Goal: Check status: Check status

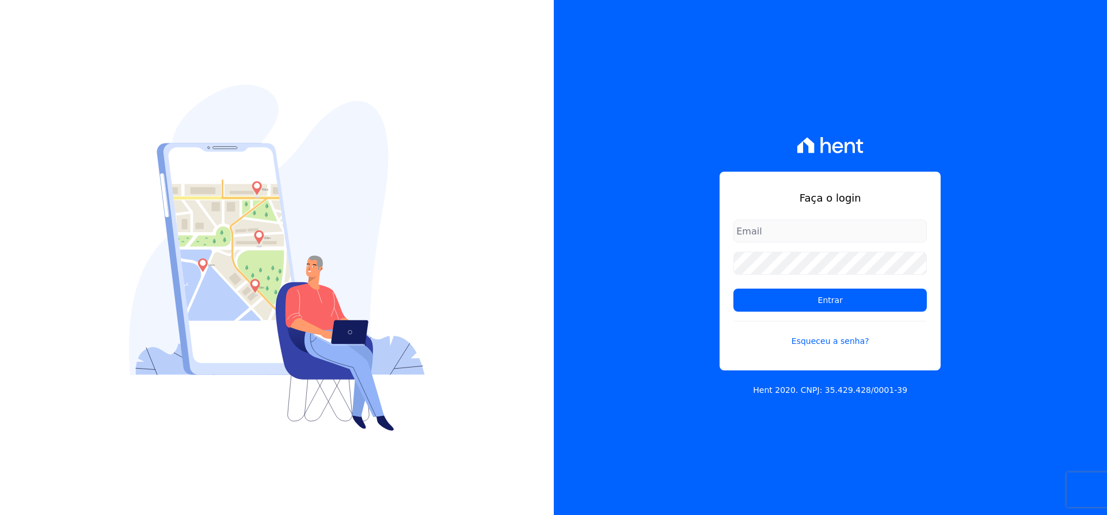
click at [752, 234] on input "email" at bounding box center [829, 230] width 193 height 23
type input "vellosoadm@gmail.com"
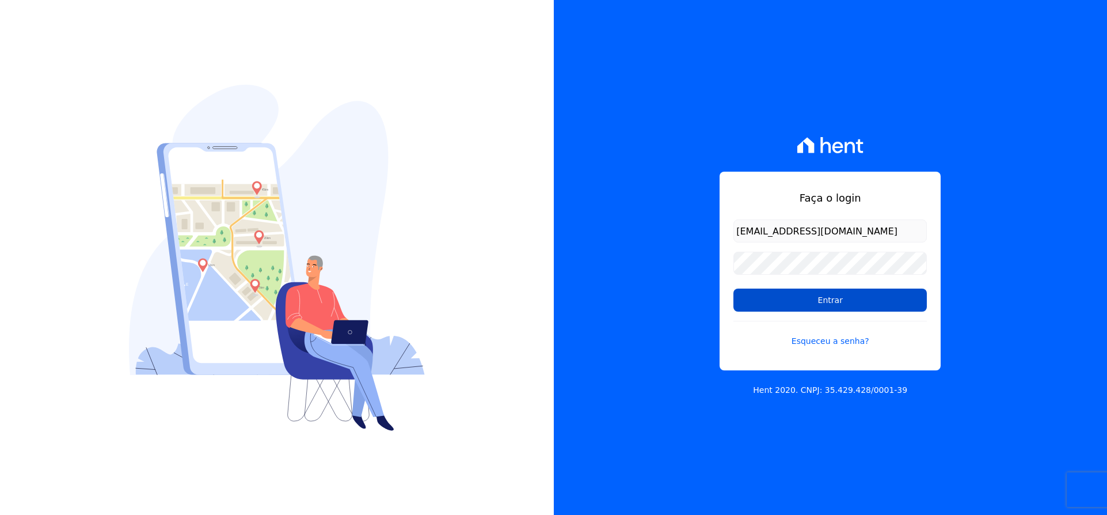
click at [804, 298] on input "Entrar" at bounding box center [829, 299] width 193 height 23
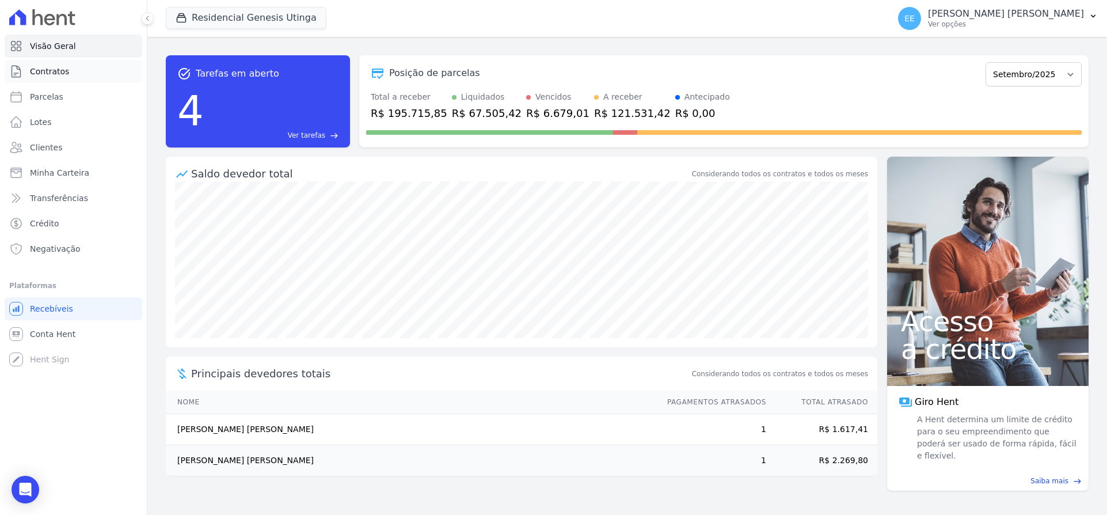
click at [70, 71] on link "Contratos" at bounding box center [74, 71] width 138 height 23
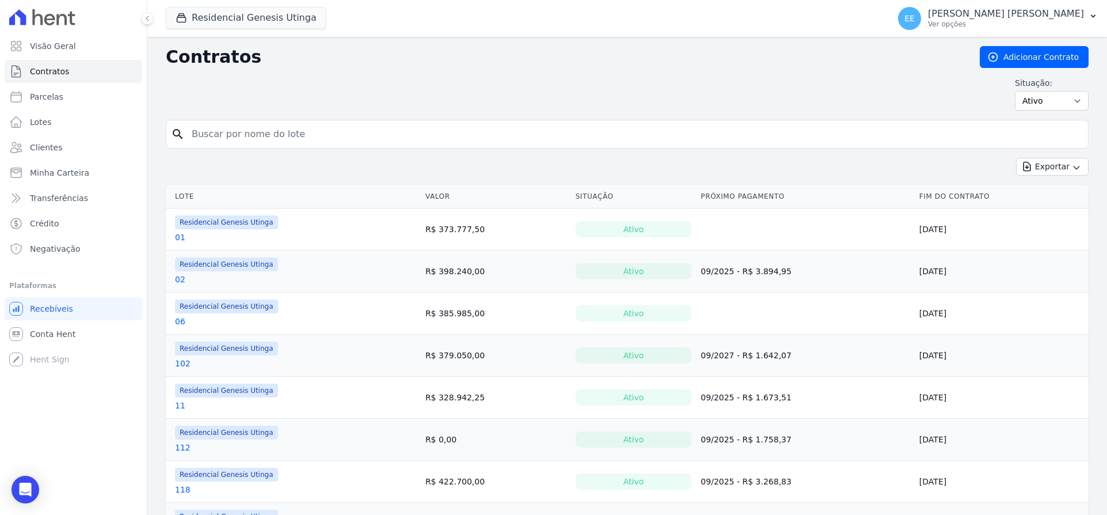
click at [304, 134] on input "search" at bounding box center [634, 134] width 899 height 23
type input "53"
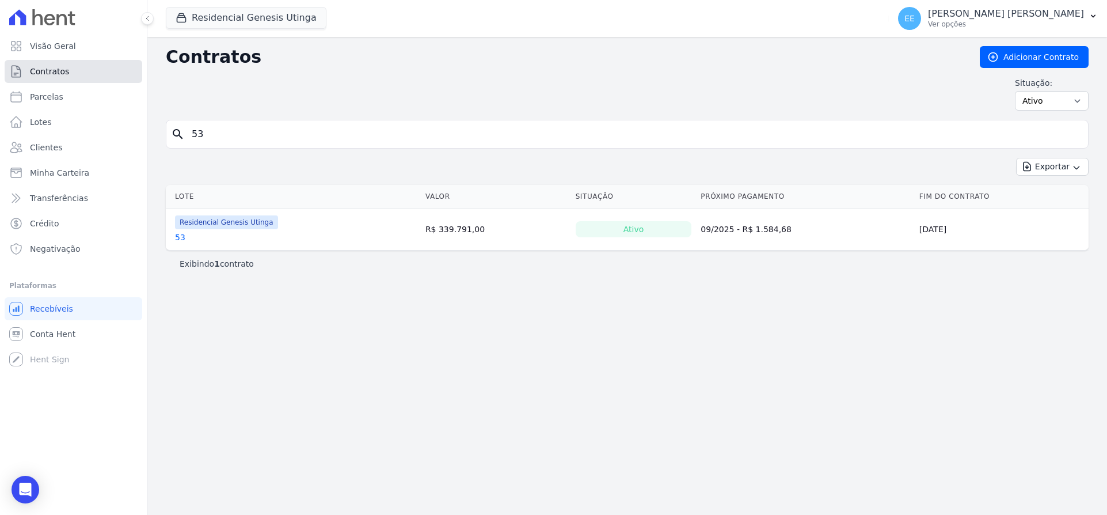
click at [90, 71] on link "Contratos" at bounding box center [74, 71] width 138 height 23
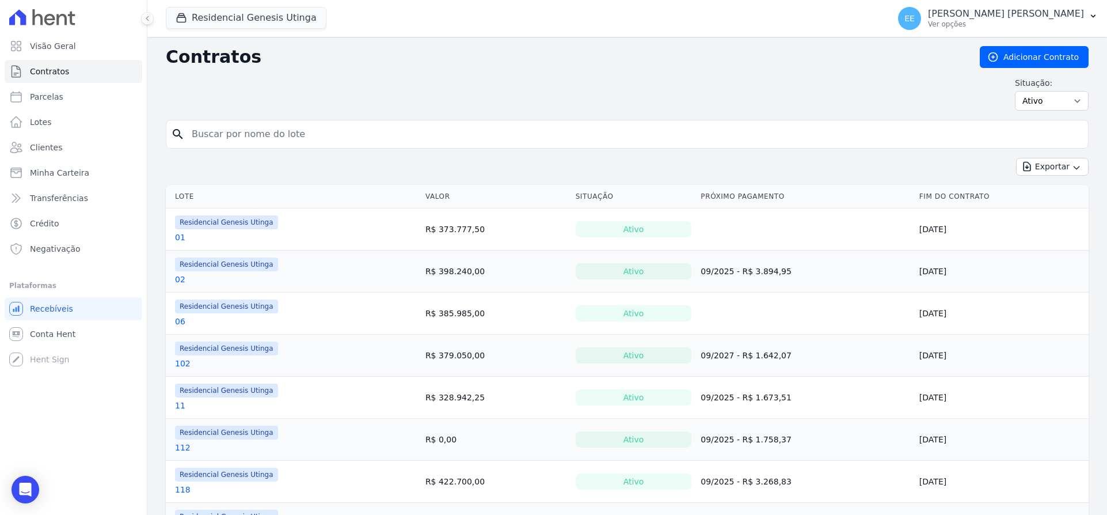
click at [254, 126] on input "search" at bounding box center [634, 134] width 899 height 23
type input "67"
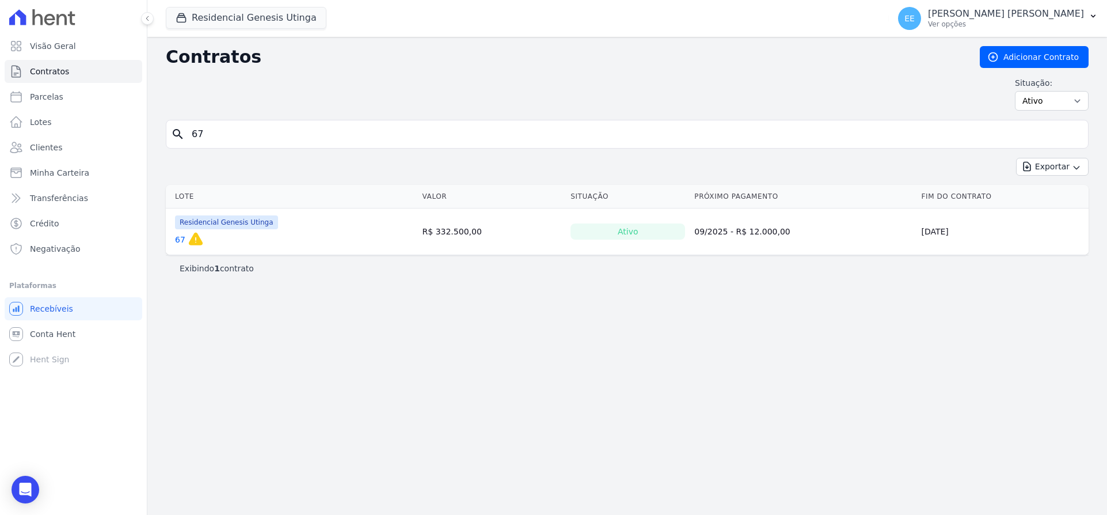
click at [180, 242] on link "67" at bounding box center [180, 240] width 10 height 12
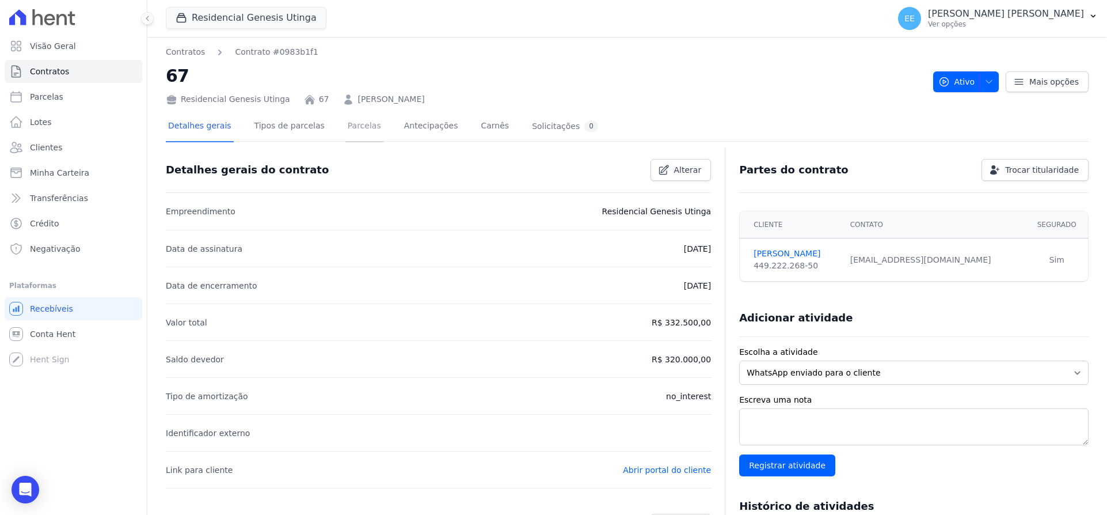
click at [348, 128] on link "Parcelas" at bounding box center [364, 127] width 38 height 31
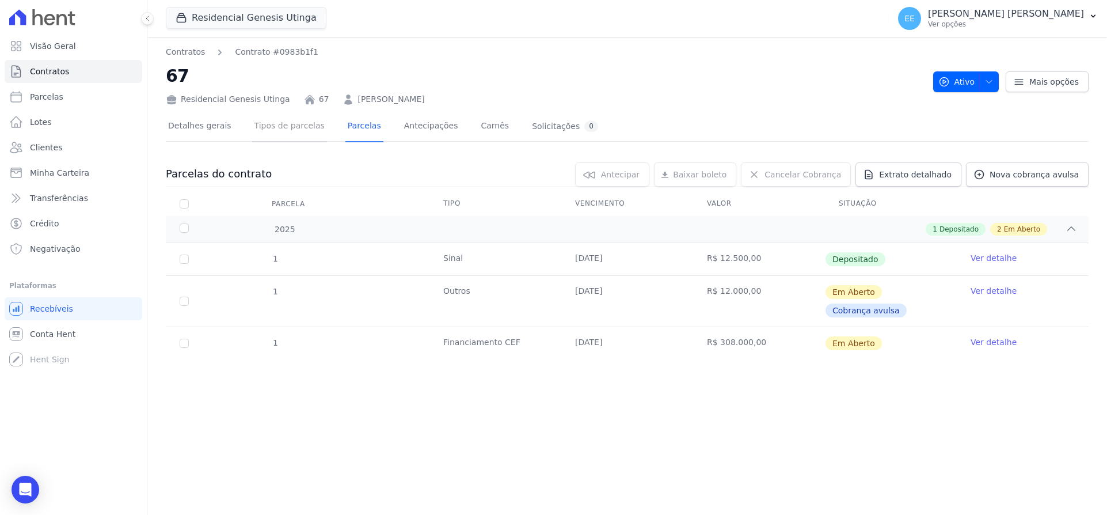
click at [277, 128] on link "Tipos de parcelas" at bounding box center [289, 127] width 75 height 31
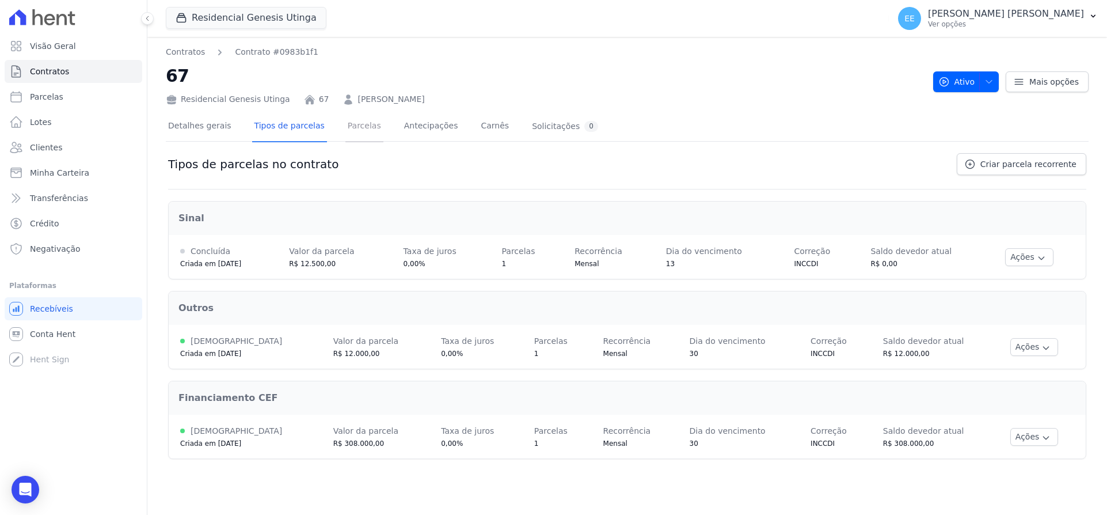
click at [351, 128] on link "Parcelas" at bounding box center [364, 127] width 38 height 31
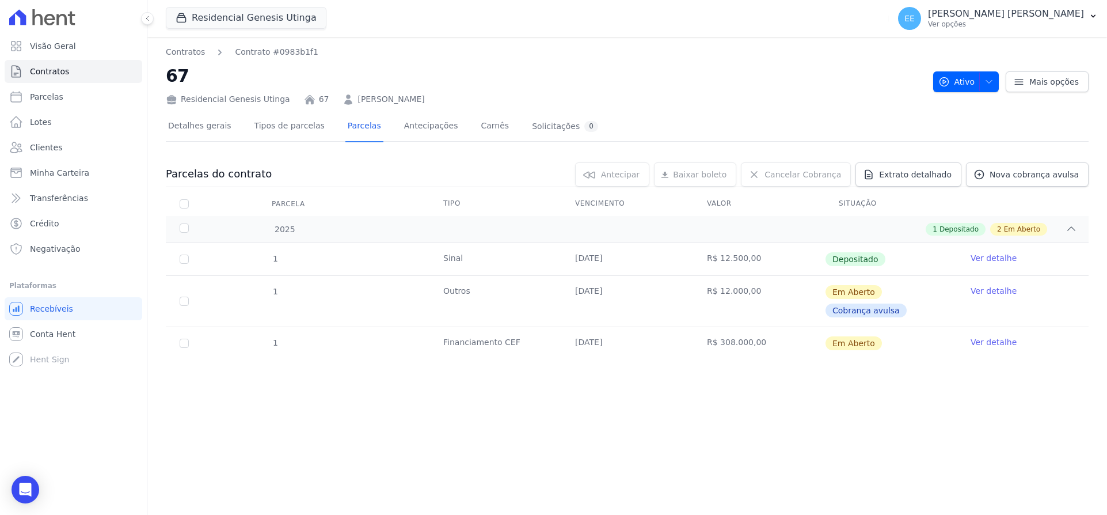
click at [988, 291] on link "Ver detalhe" at bounding box center [993, 291] width 46 height 12
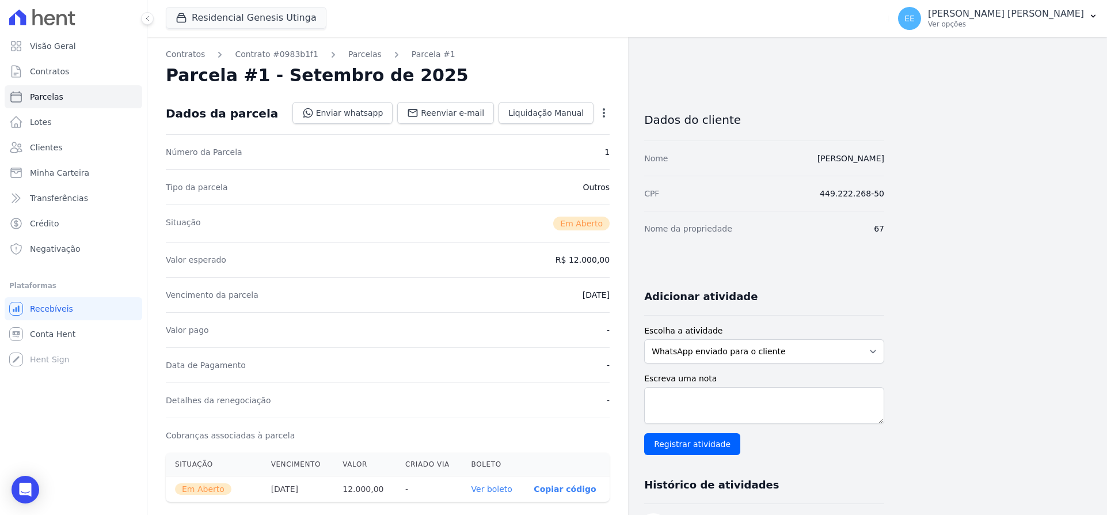
click at [600, 116] on icon "button" at bounding box center [604, 113] width 12 height 12
click at [543, 134] on link "Alterar" at bounding box center [554, 128] width 101 height 21
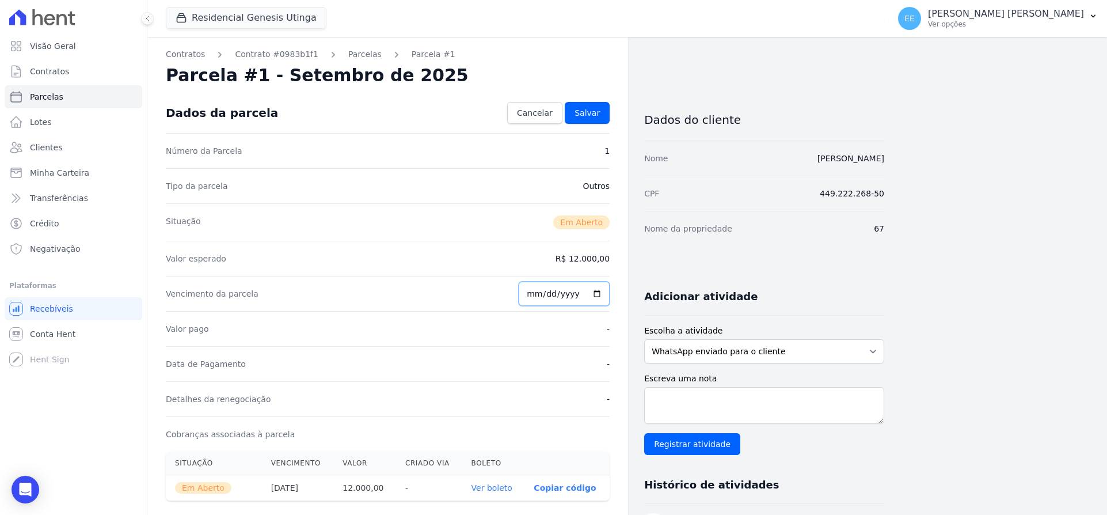
click at [538, 297] on input "2025-09-30" at bounding box center [564, 293] width 91 height 24
type input "2025-12-30"
click at [587, 107] on span "Salvar" at bounding box center [586, 113] width 25 height 12
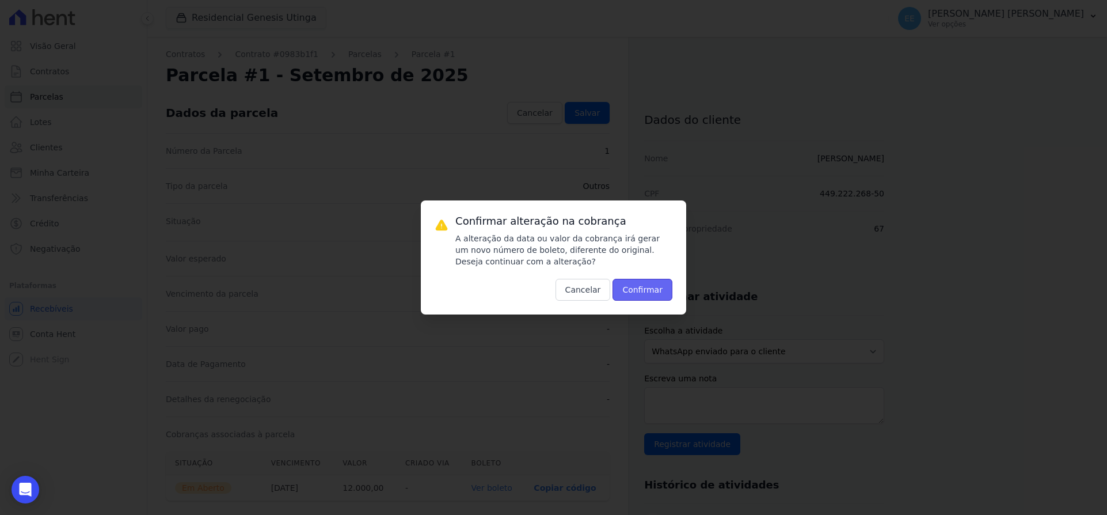
click at [636, 288] on button "Confirmar" at bounding box center [642, 290] width 60 height 22
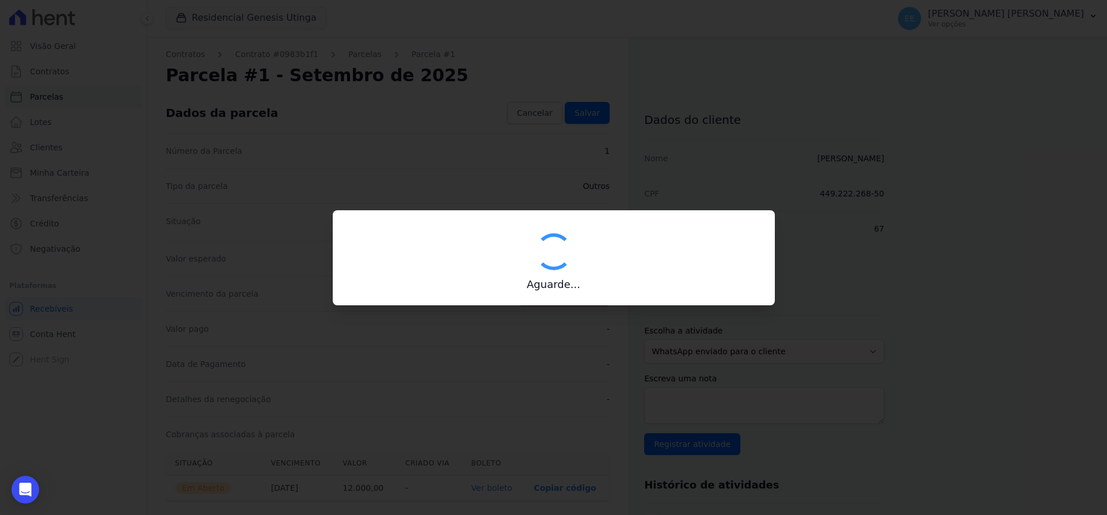
type input "00190000090335103300000676049174512200001200000"
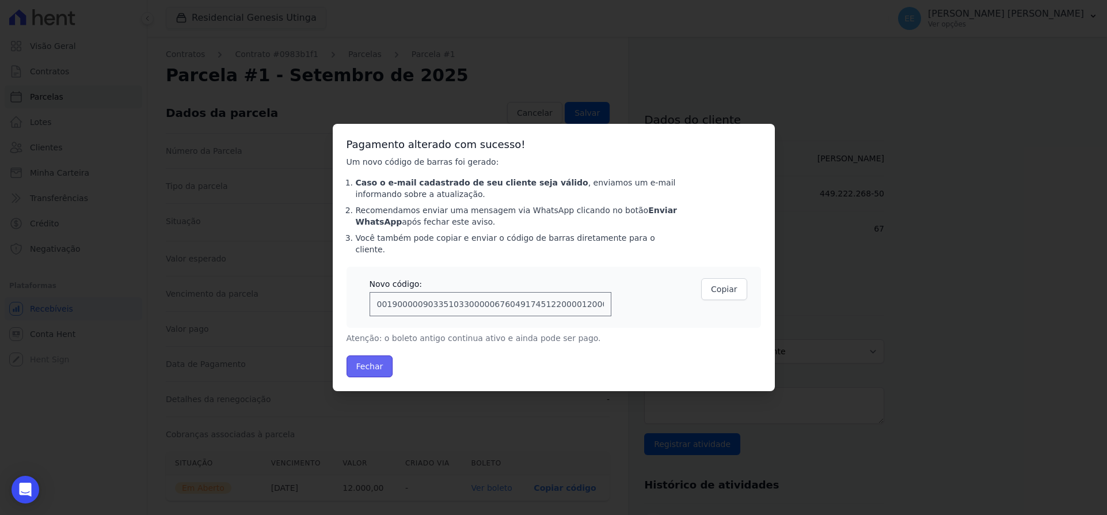
click at [369, 363] on button "Fechar" at bounding box center [370, 366] width 47 height 22
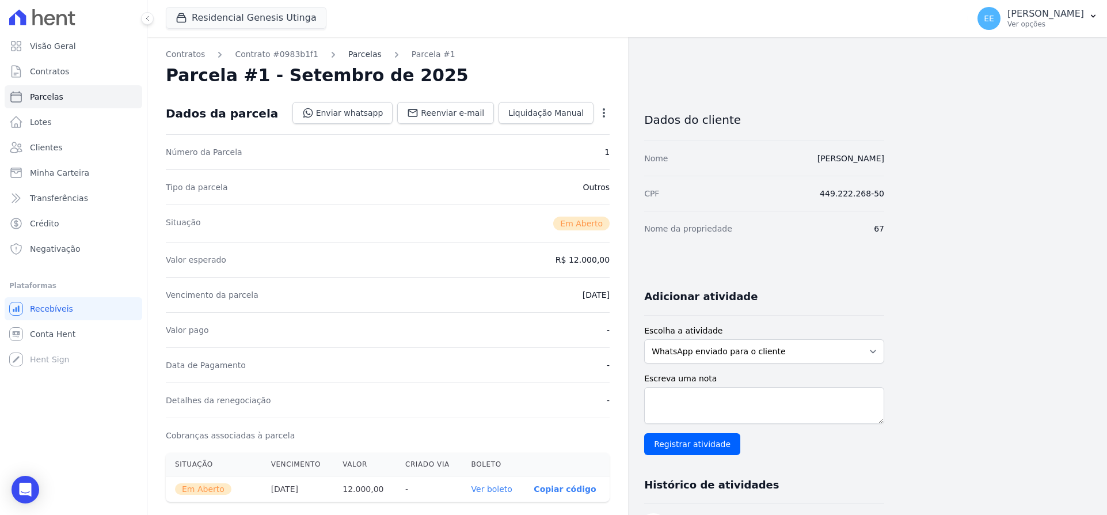
click at [350, 55] on link "Parcelas" at bounding box center [364, 54] width 33 height 12
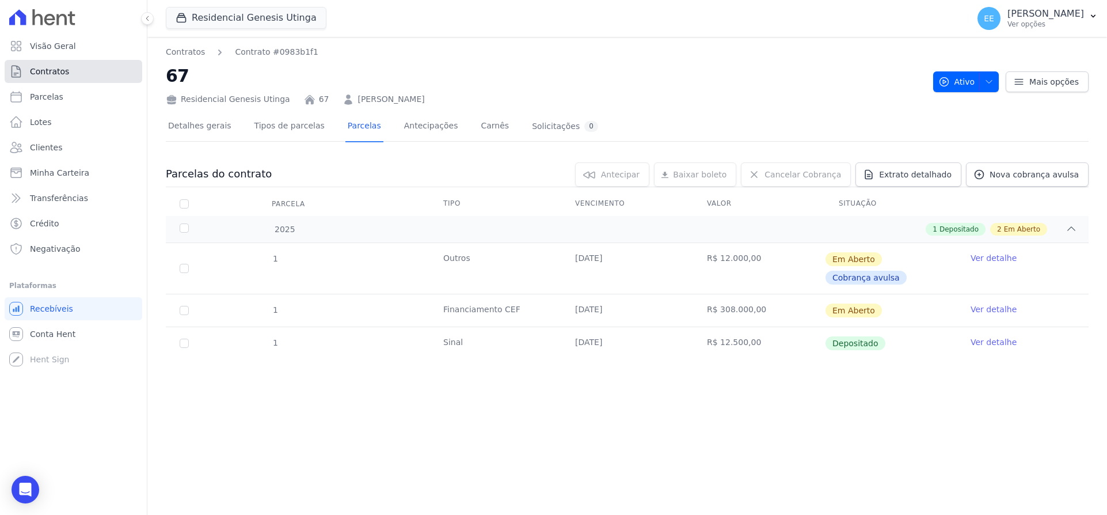
click at [63, 73] on span "Contratos" at bounding box center [49, 72] width 39 height 12
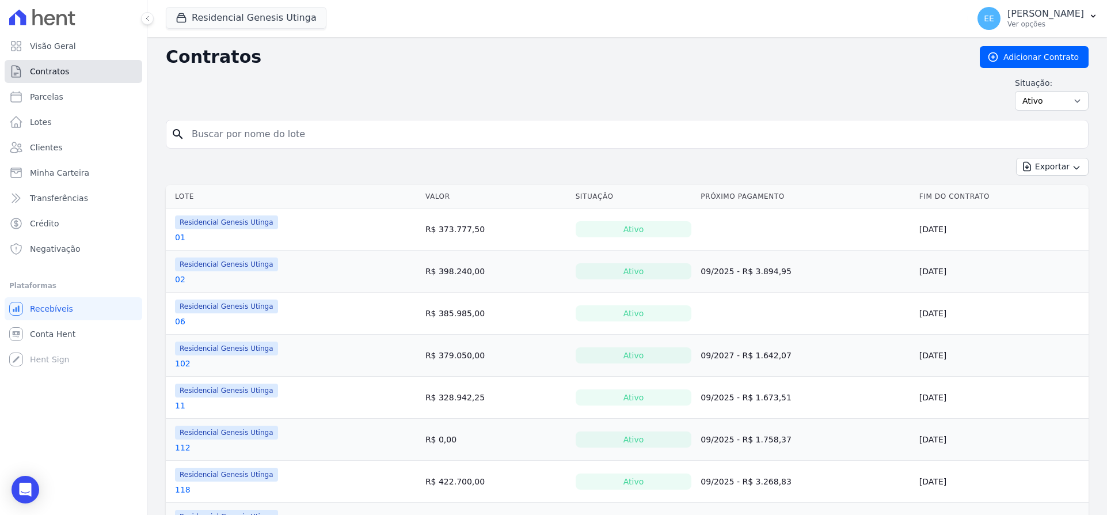
click at [84, 73] on link "Contratos" at bounding box center [74, 71] width 138 height 23
click at [226, 128] on input "search" at bounding box center [634, 134] width 899 height 23
type input "67"
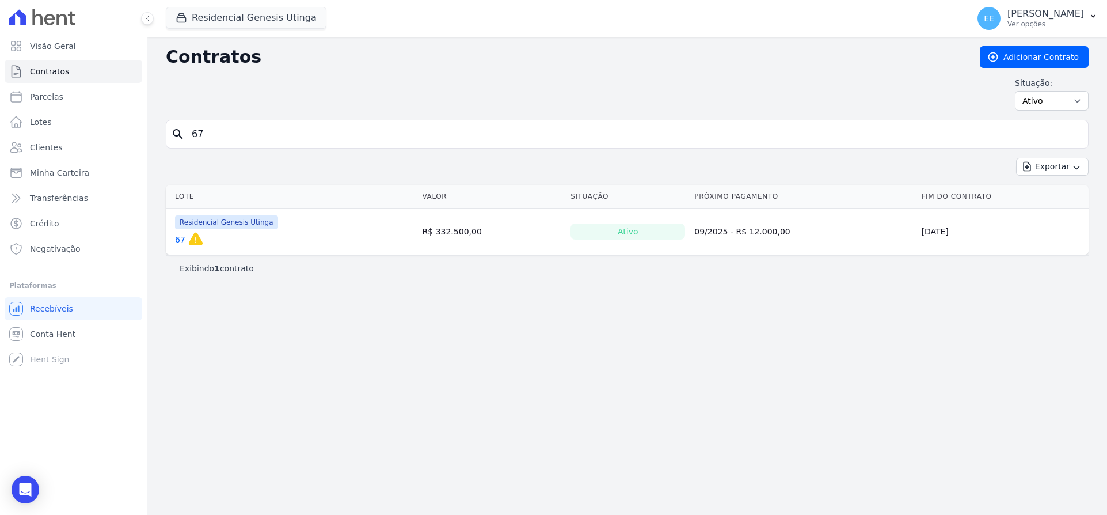
click at [178, 239] on link "67" at bounding box center [180, 240] width 10 height 12
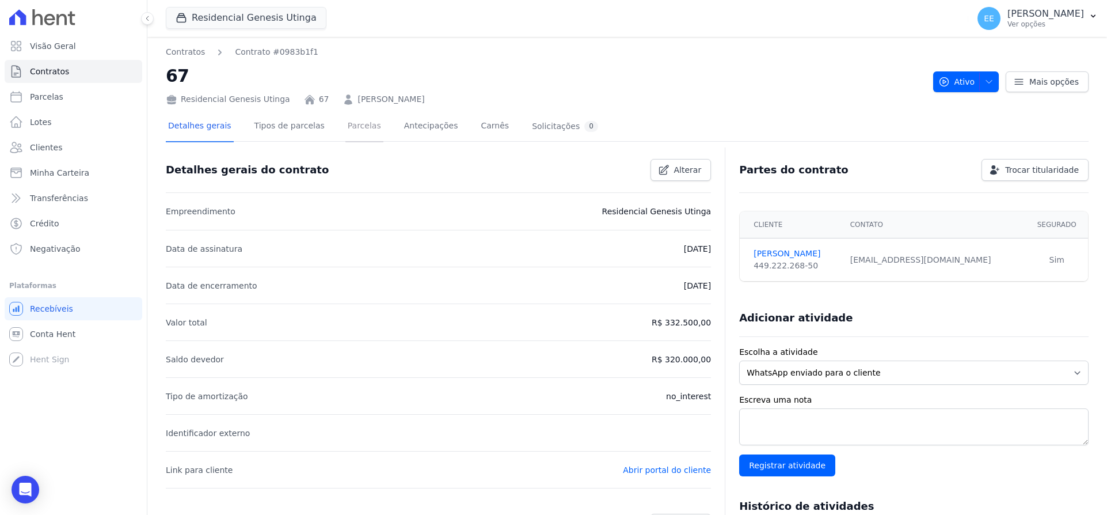
click at [353, 124] on link "Parcelas" at bounding box center [364, 127] width 38 height 31
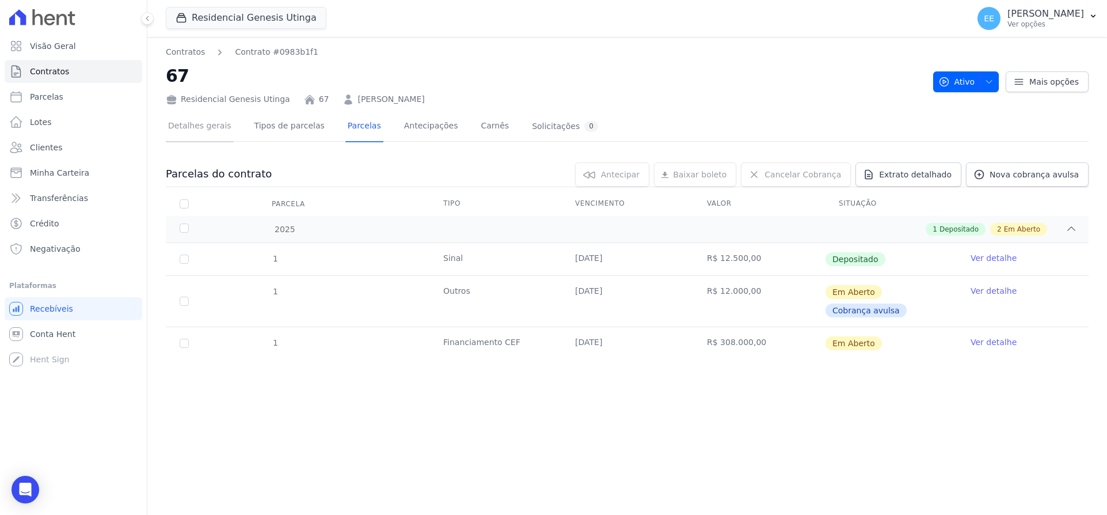
click at [193, 132] on link "Detalhes gerais" at bounding box center [200, 127] width 68 height 31
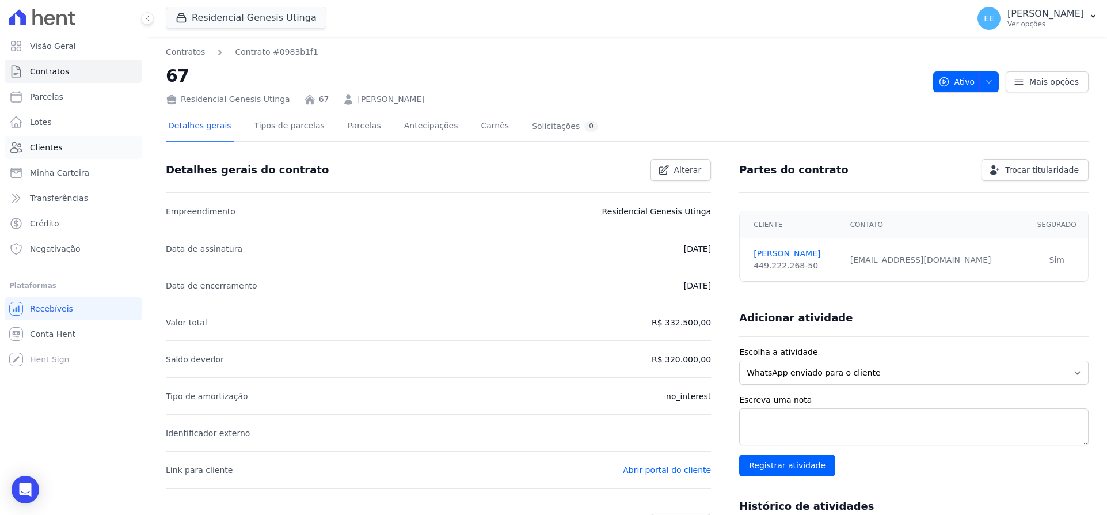
click at [62, 143] on link "Clientes" at bounding box center [74, 147] width 138 height 23
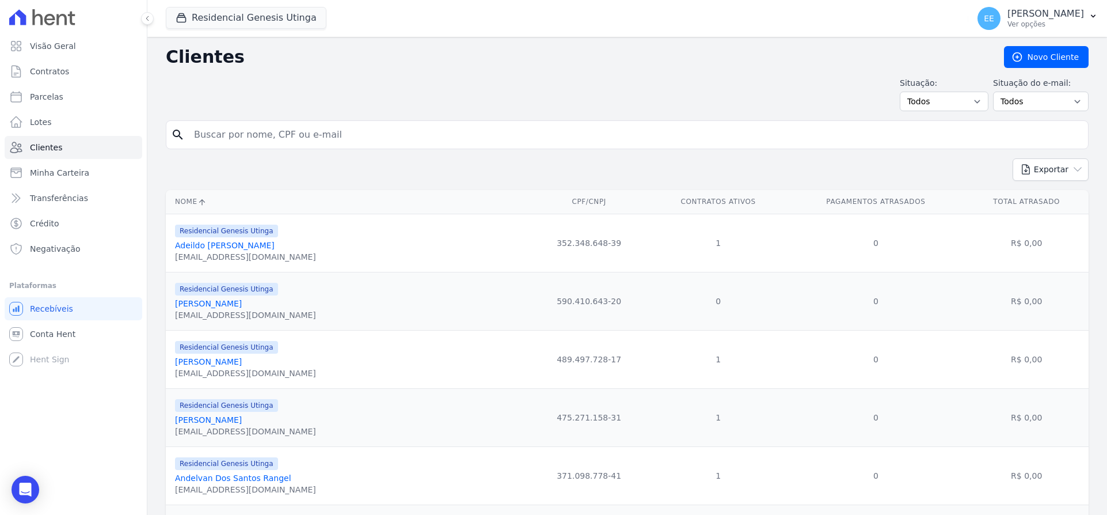
click at [224, 138] on input "search" at bounding box center [635, 134] width 896 height 23
type input "67"
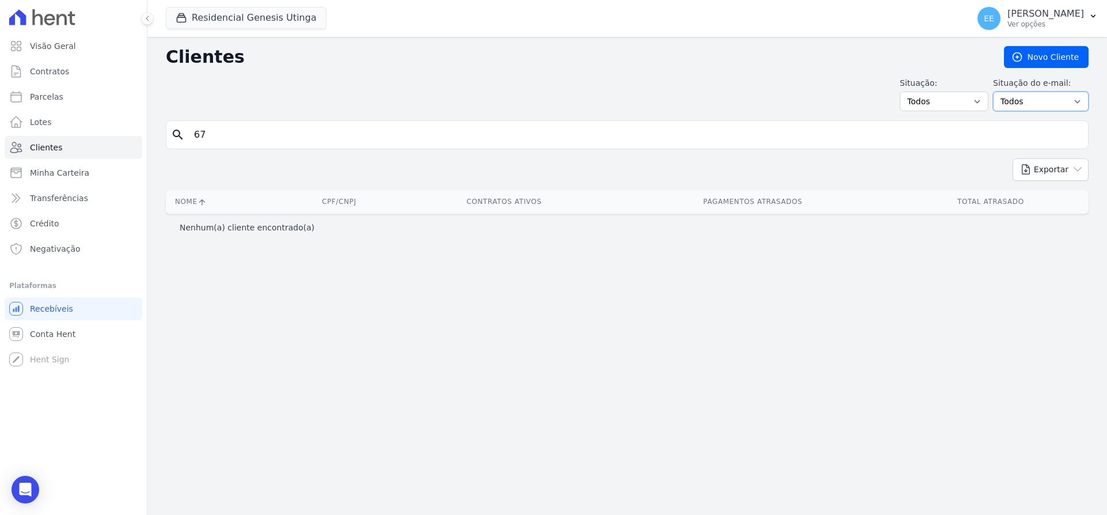
click at [1060, 102] on select "Todos Confirmado Não confirmado" at bounding box center [1041, 102] width 96 height 20
click at [215, 131] on input "67" at bounding box center [635, 134] width 896 height 23
type input "6"
click at [303, 135] on input "bruno" at bounding box center [635, 134] width 896 height 23
type input "bruno"
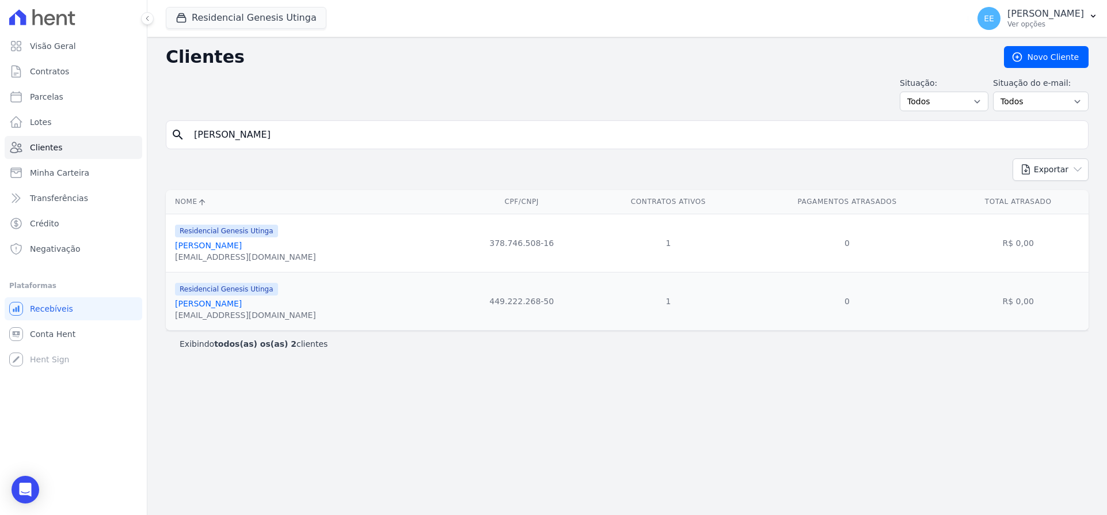
click at [237, 307] on link "Bruno Lustig Moreira" at bounding box center [208, 303] width 67 height 9
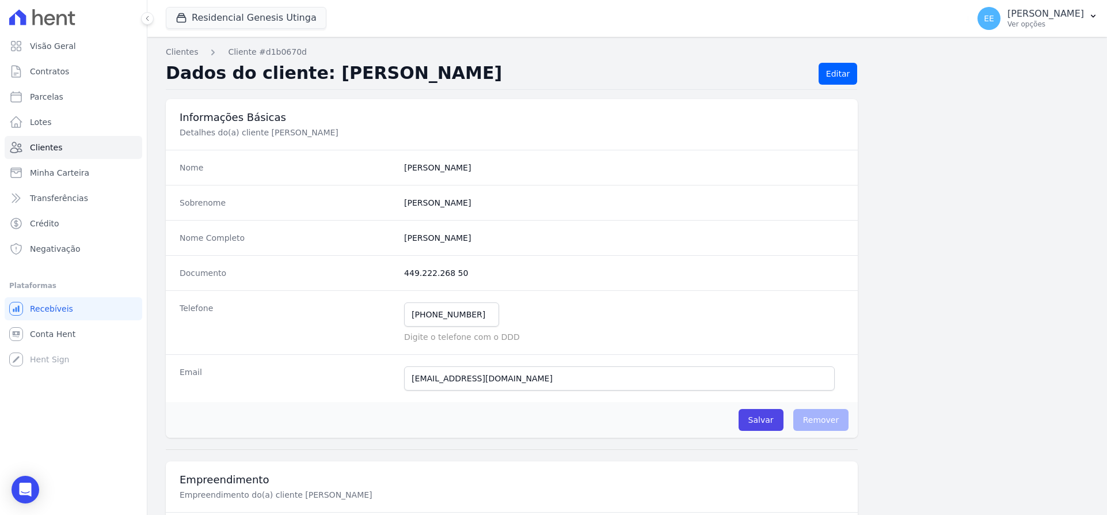
scroll to position [562, 0]
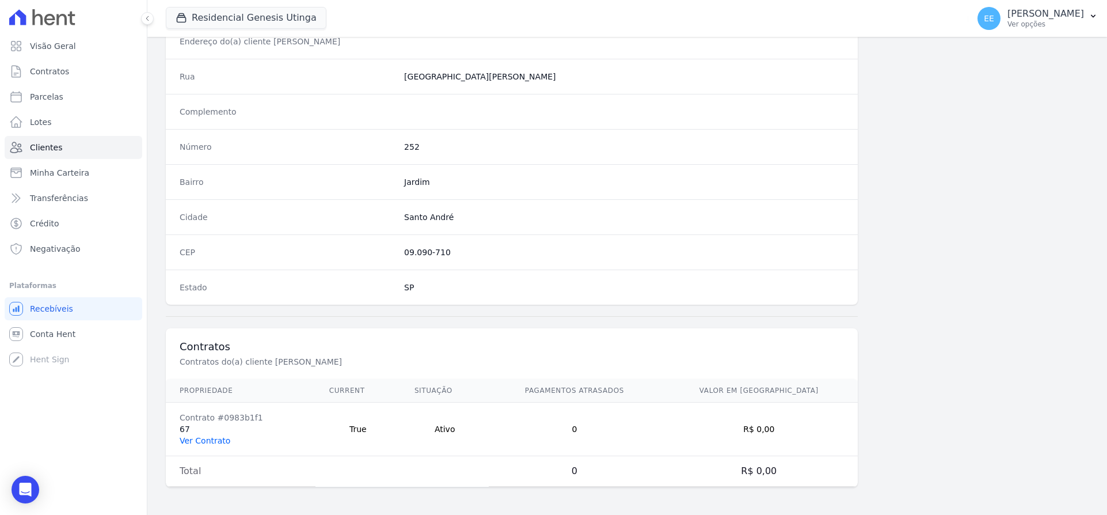
click at [208, 439] on link "Ver Contrato" at bounding box center [205, 440] width 51 height 9
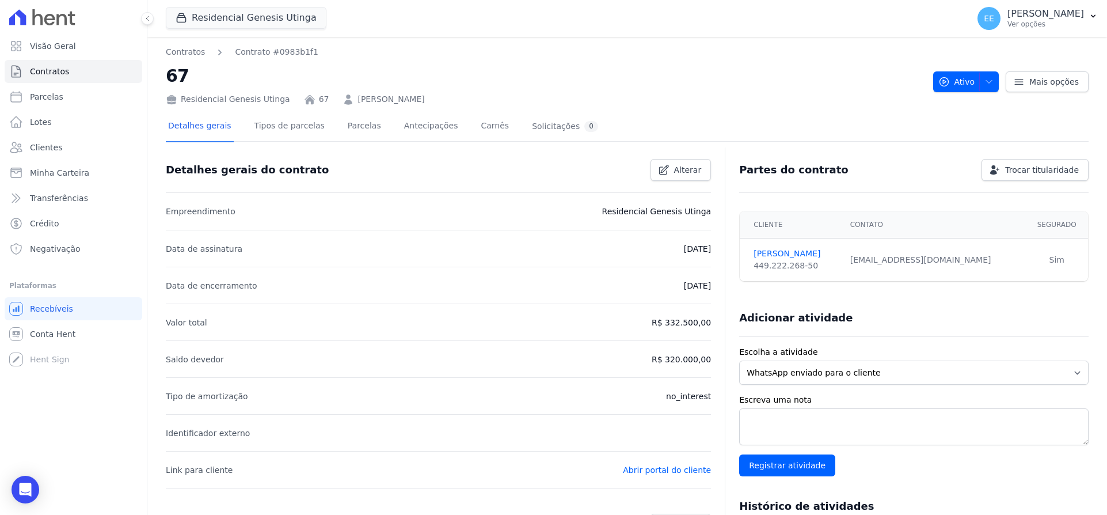
scroll to position [72, 0]
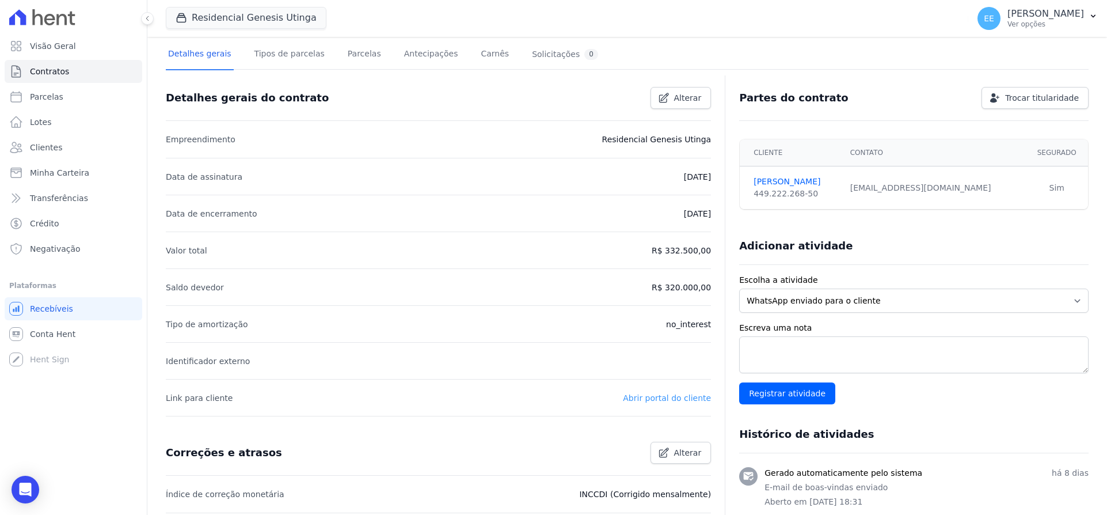
click at [658, 399] on link "Abrir portal do cliente" at bounding box center [667, 397] width 88 height 9
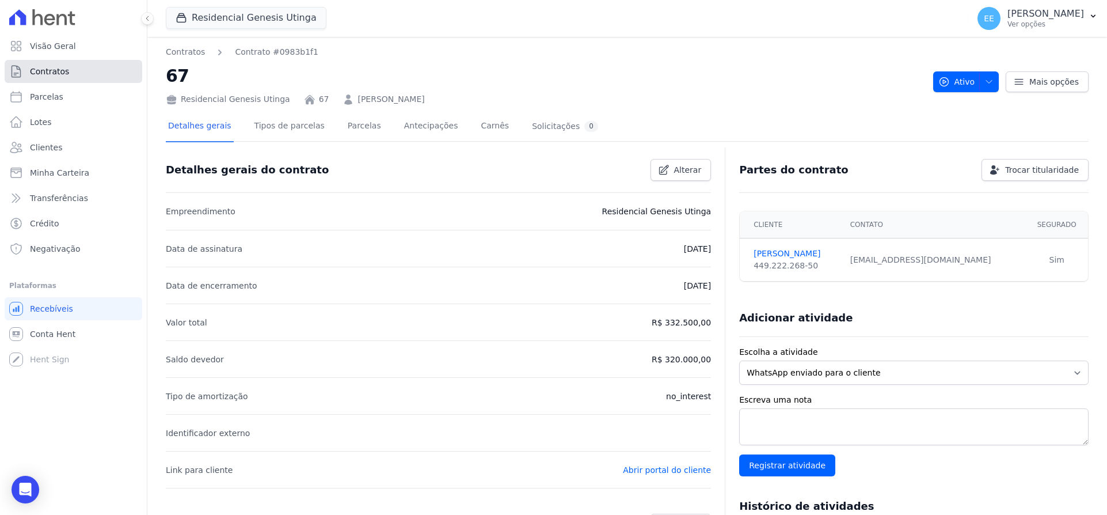
click at [70, 68] on link "Contratos" at bounding box center [74, 71] width 138 height 23
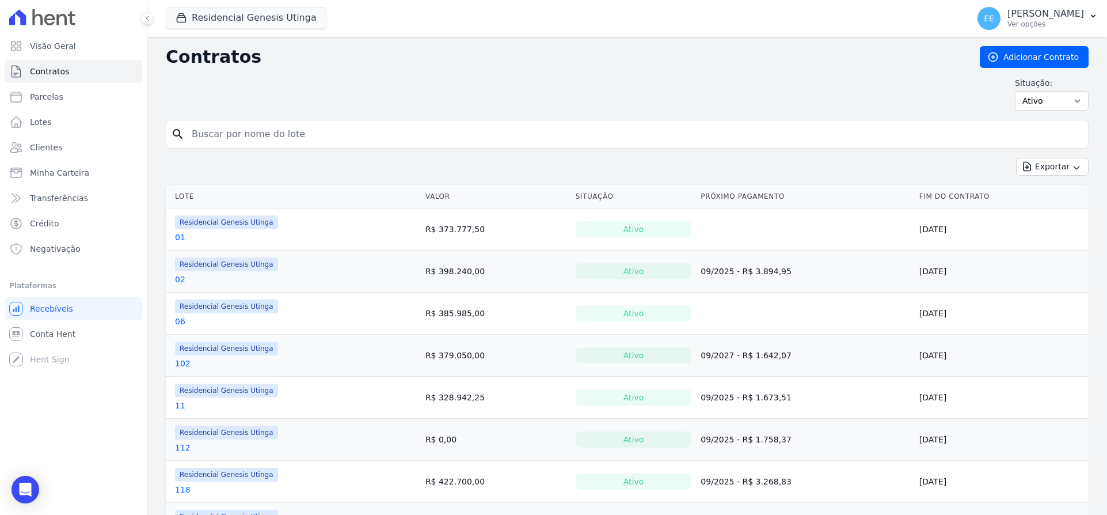
click at [214, 131] on input "search" at bounding box center [634, 134] width 899 height 23
type input "53"
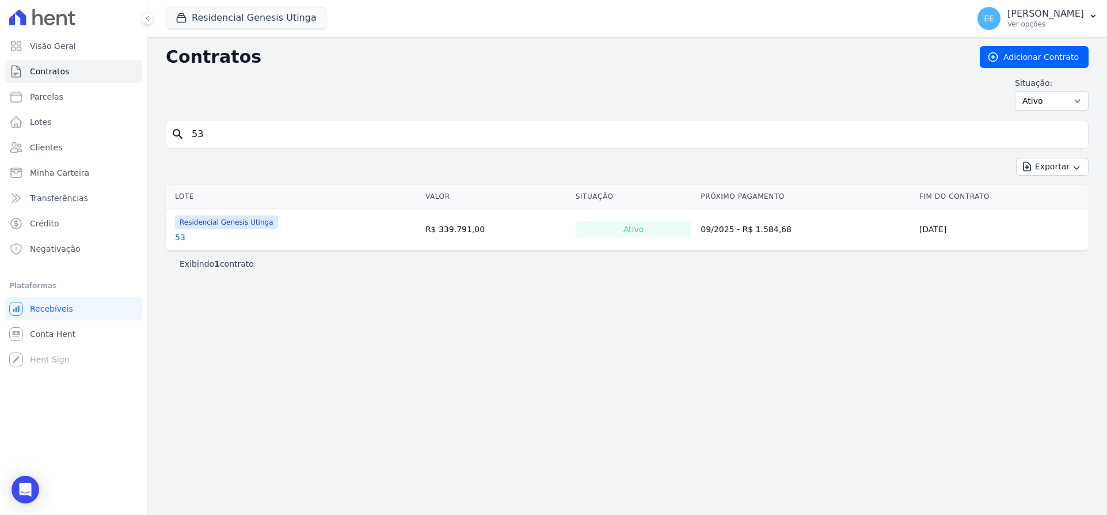
click at [178, 237] on link "53" at bounding box center [180, 237] width 10 height 12
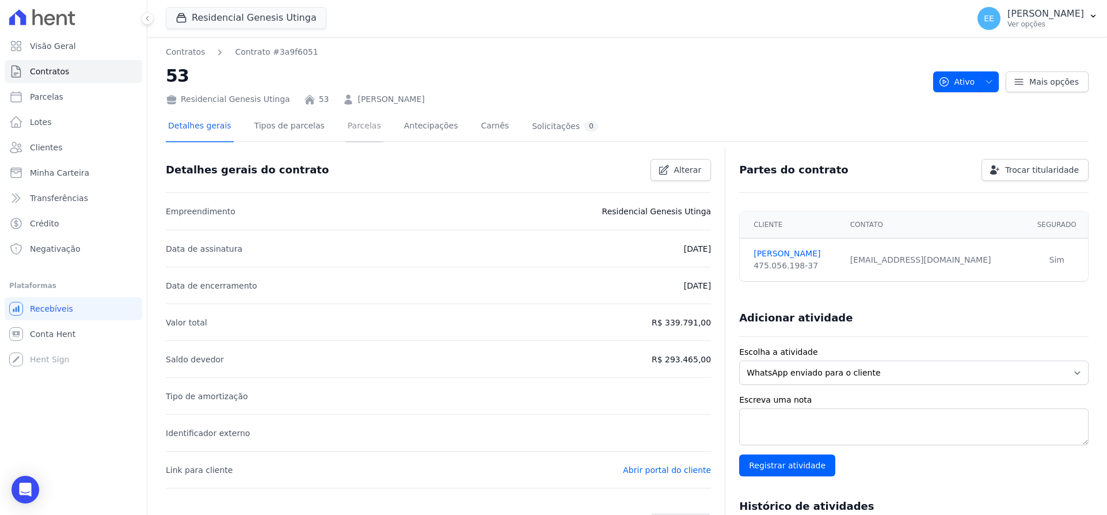
click at [345, 122] on link "Parcelas" at bounding box center [364, 127] width 38 height 31
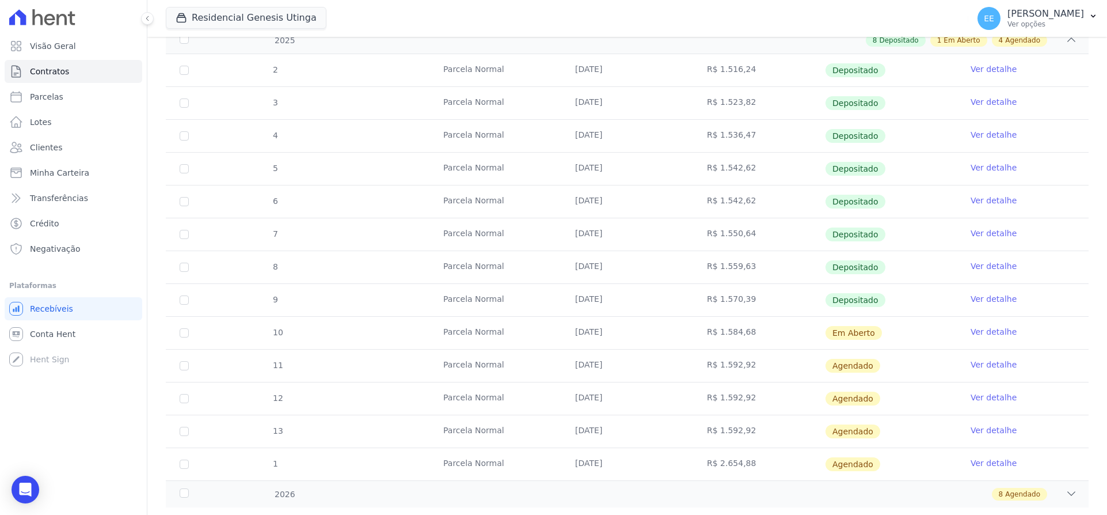
scroll to position [243, 0]
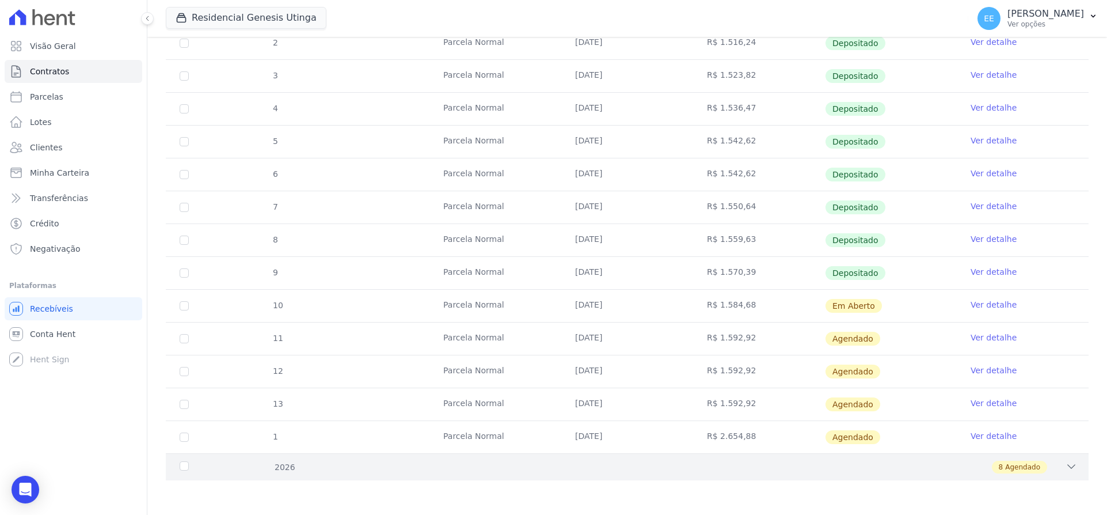
click at [1065, 465] on icon at bounding box center [1071, 466] width 12 height 12
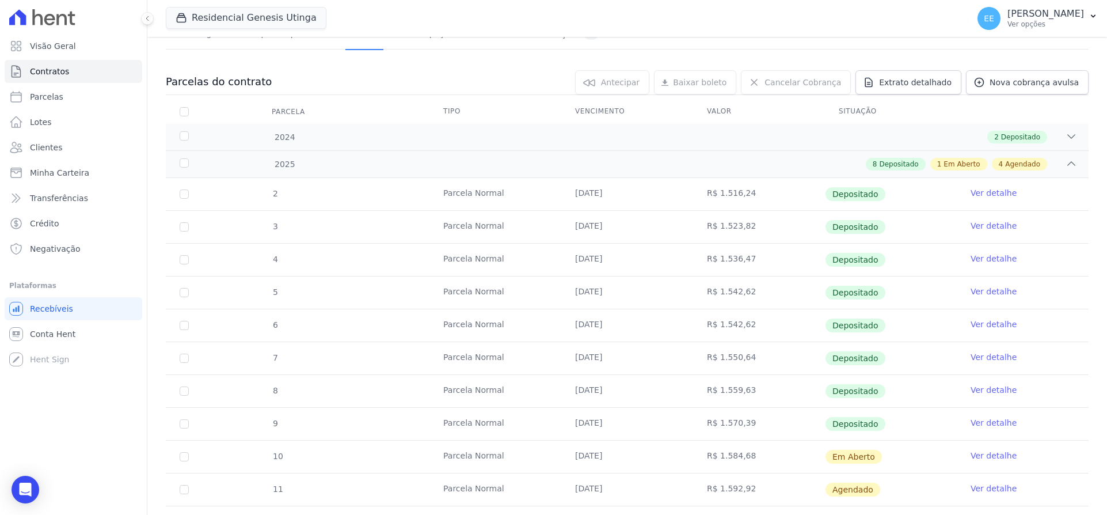
scroll to position [0, 0]
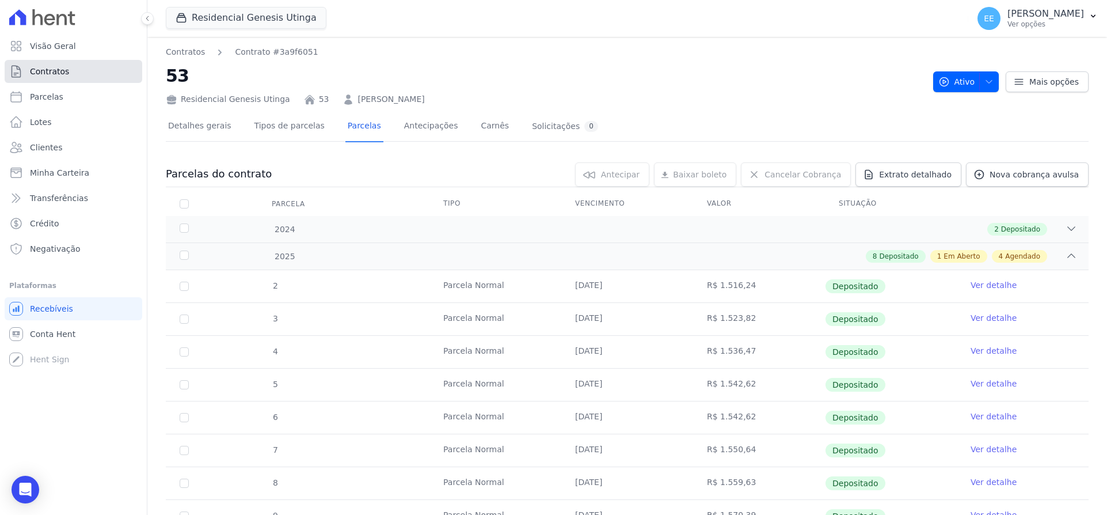
click at [48, 66] on span "Contratos" at bounding box center [49, 72] width 39 height 12
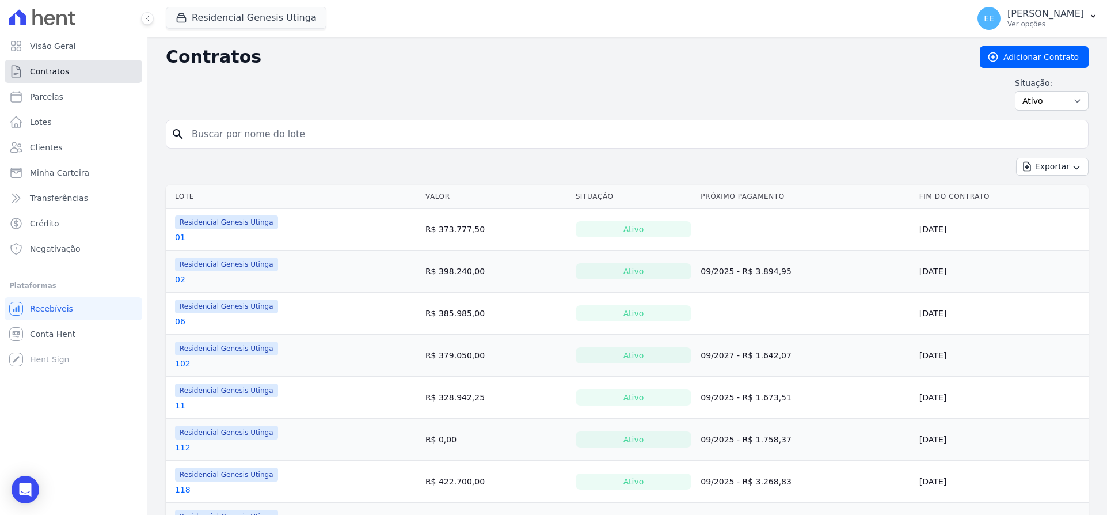
click at [56, 73] on span "Contratos" at bounding box center [49, 72] width 39 height 12
click at [217, 133] on input "search" at bounding box center [634, 134] width 899 height 23
type input "05"
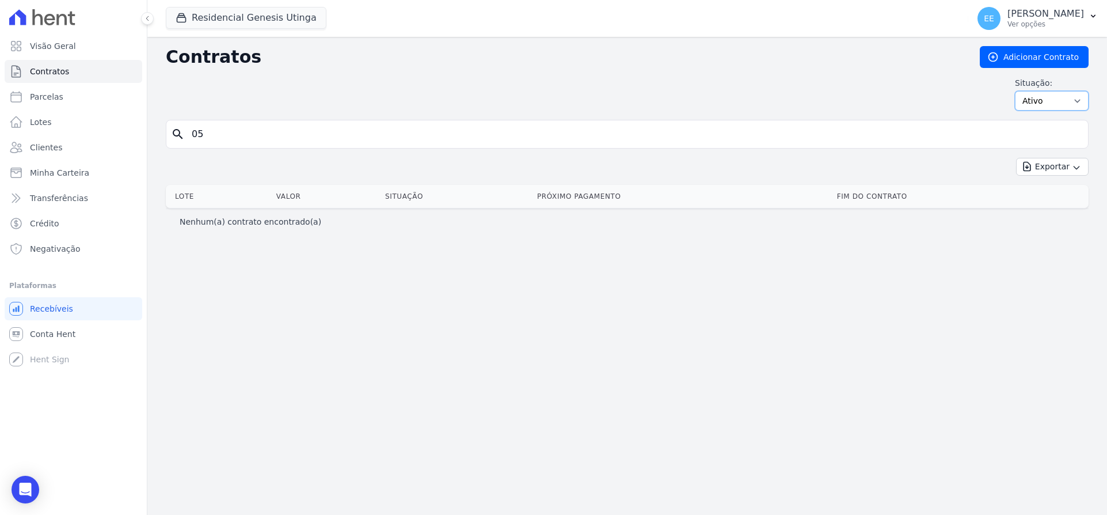
click at [1073, 99] on select "Ativo Todos Pausado Distratado Rascunho Expirado Encerrado" at bounding box center [1052, 101] width 74 height 20
select select "on_hold"
click at [1020, 91] on select "Ativo Todos Pausado Distratado Rascunho Expirado Encerrado" at bounding box center [1052, 101] width 74 height 20
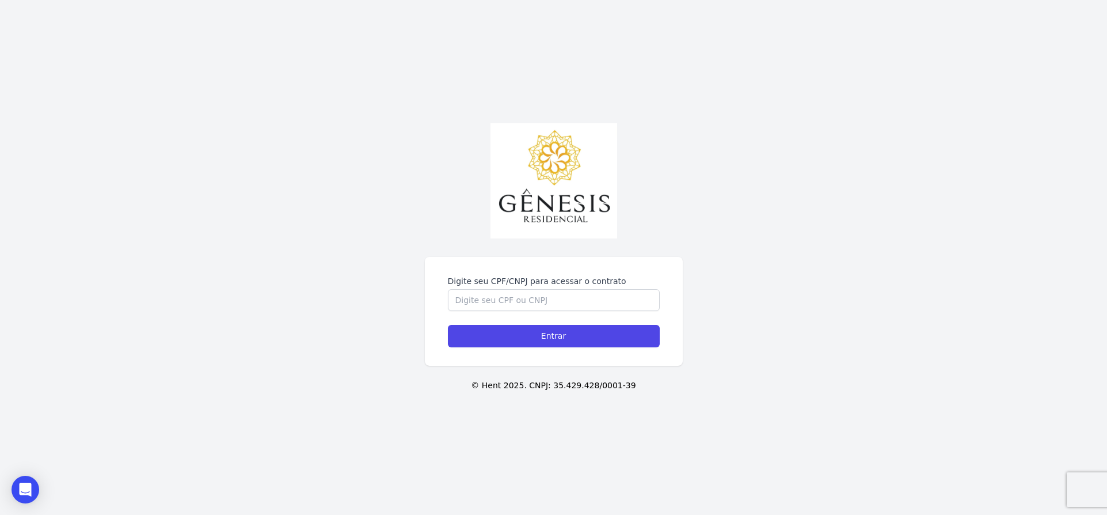
click at [568, 68] on div "Digite seu CPF/CNPJ para acessar o contrato Entrar © Hent 2025. CNPJ: 35.429.42…" at bounding box center [553, 257] width 1107 height 515
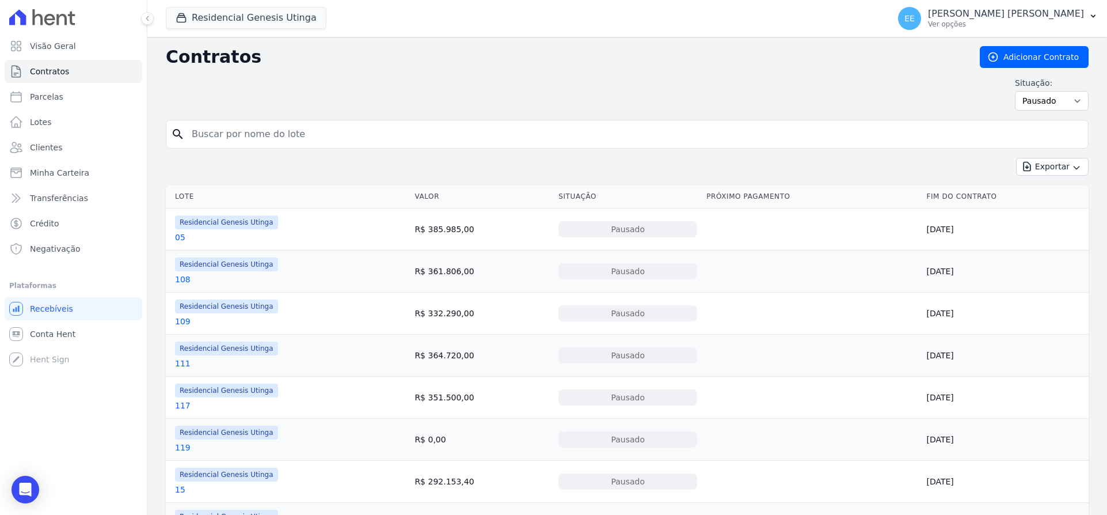
click at [182, 238] on link "05" at bounding box center [180, 237] width 10 height 12
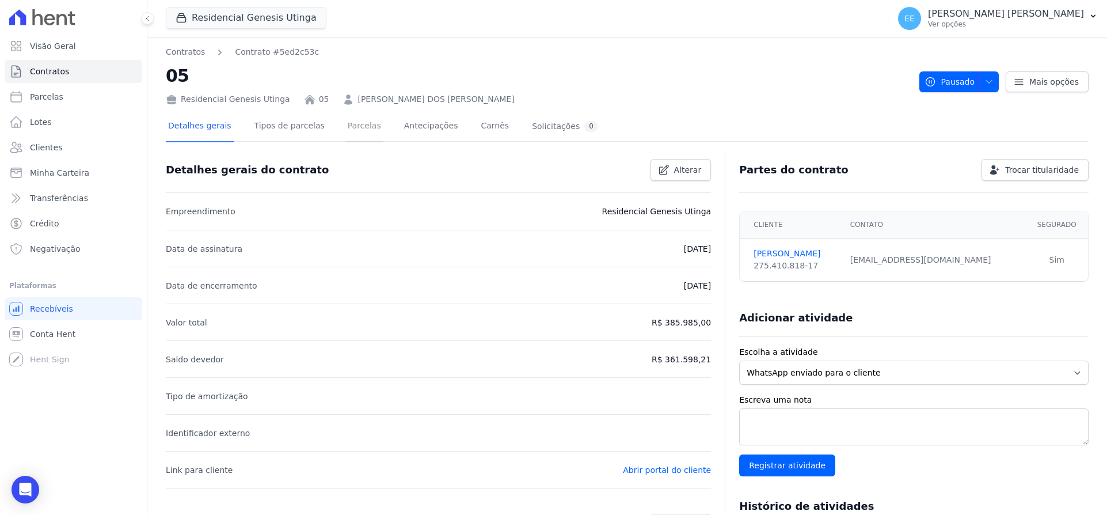
click at [351, 125] on link "Parcelas" at bounding box center [364, 127] width 38 height 31
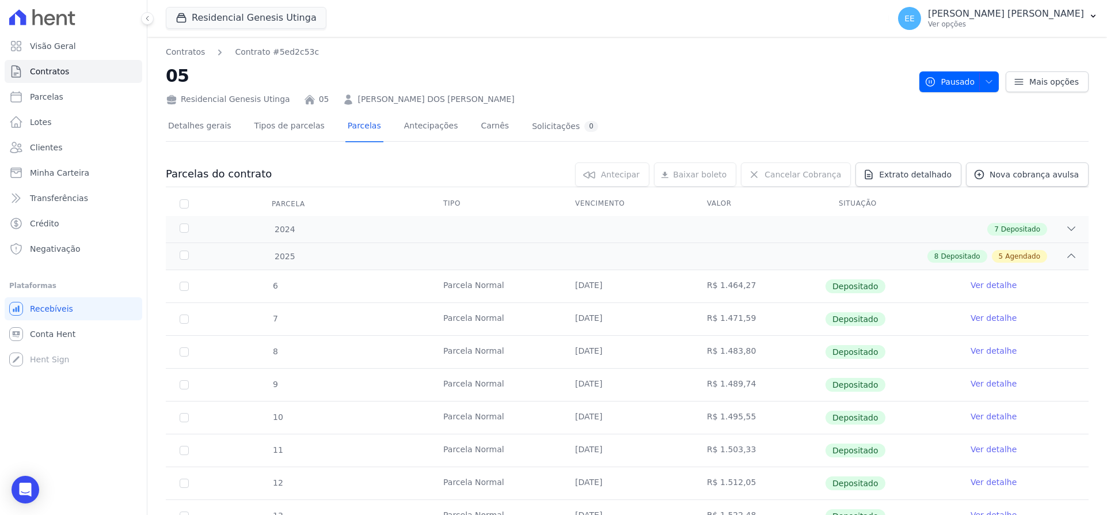
click at [767, 83] on h2 "05" at bounding box center [538, 76] width 744 height 26
click at [55, 73] on span "Contratos" at bounding box center [49, 72] width 39 height 12
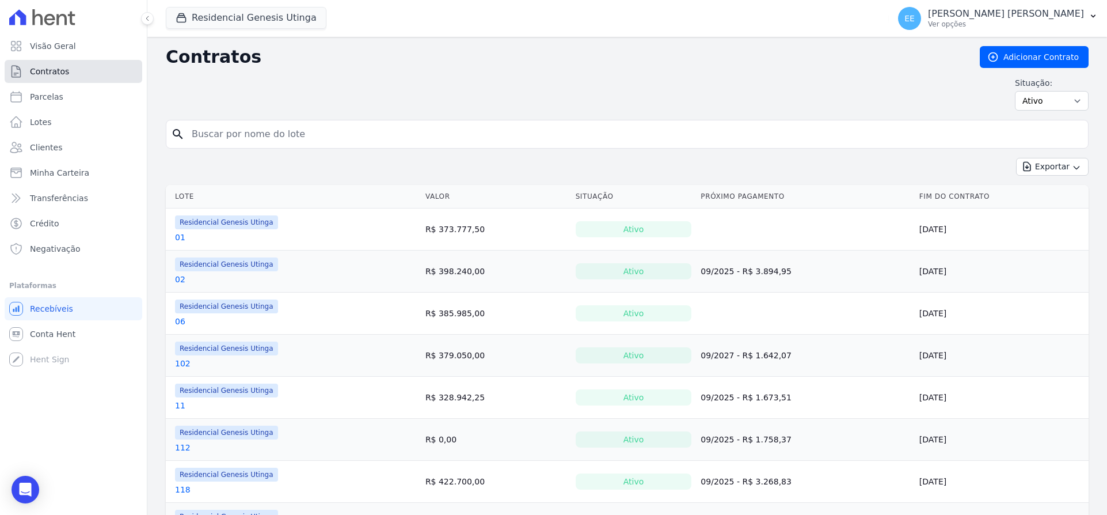
click at [79, 73] on link "Contratos" at bounding box center [74, 71] width 138 height 23
